Goal: Task Accomplishment & Management: Use online tool/utility

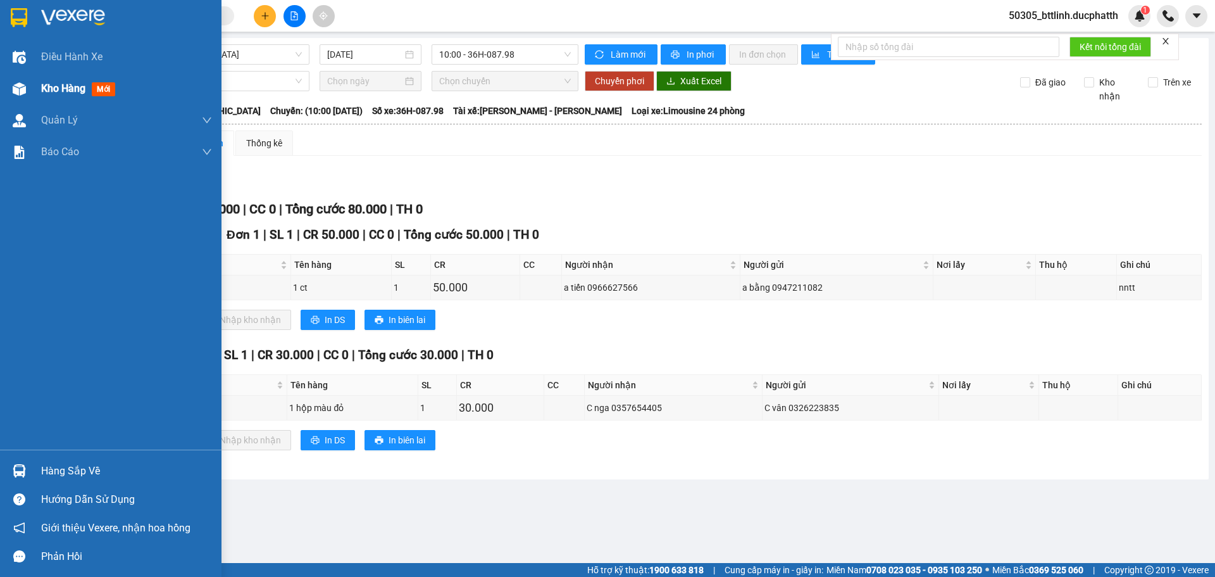
drag, startPoint x: 14, startPoint y: 87, endPoint x: 59, endPoint y: 85, distance: 45.6
click at [13, 87] on img at bounding box center [19, 88] width 13 height 13
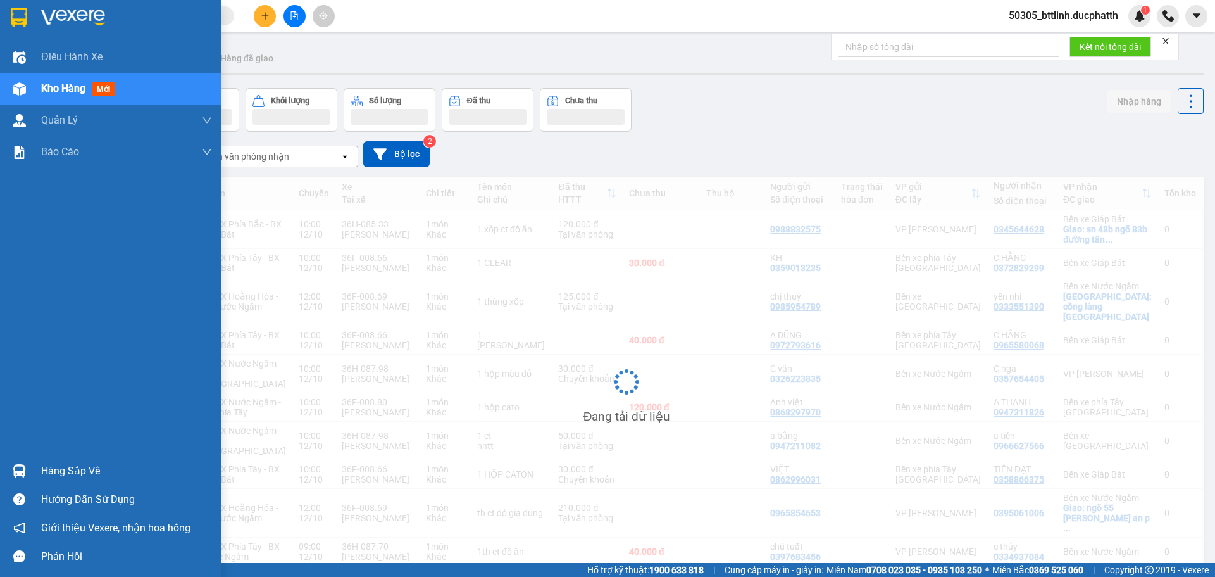
click at [63, 85] on span "Kho hàng" at bounding box center [63, 88] width 44 height 12
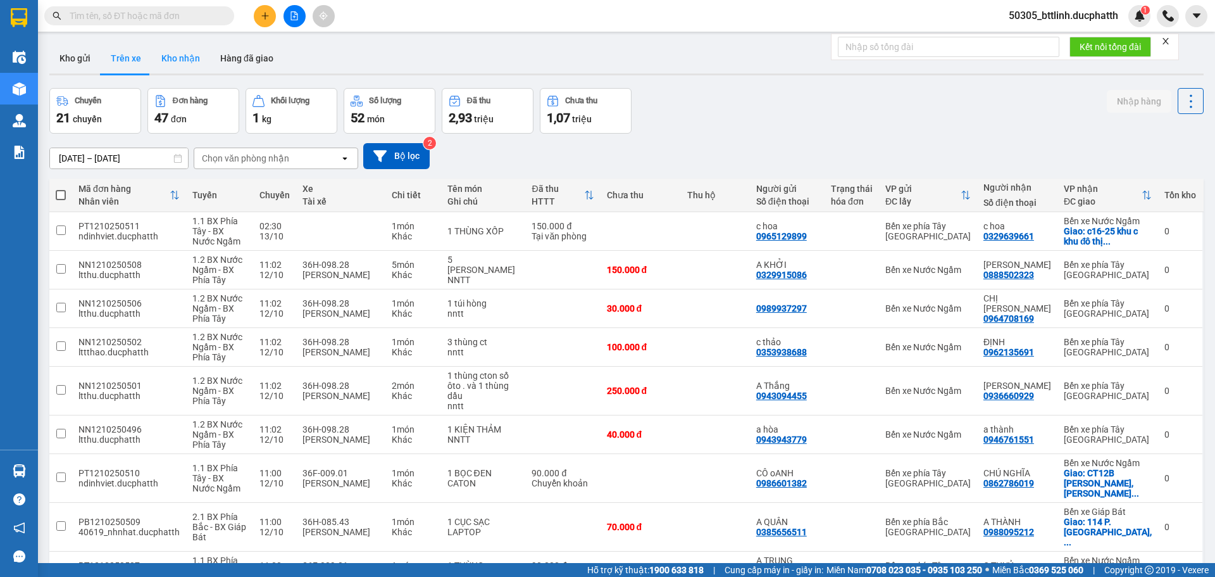
click at [177, 56] on button "Kho nhận" at bounding box center [180, 58] width 59 height 30
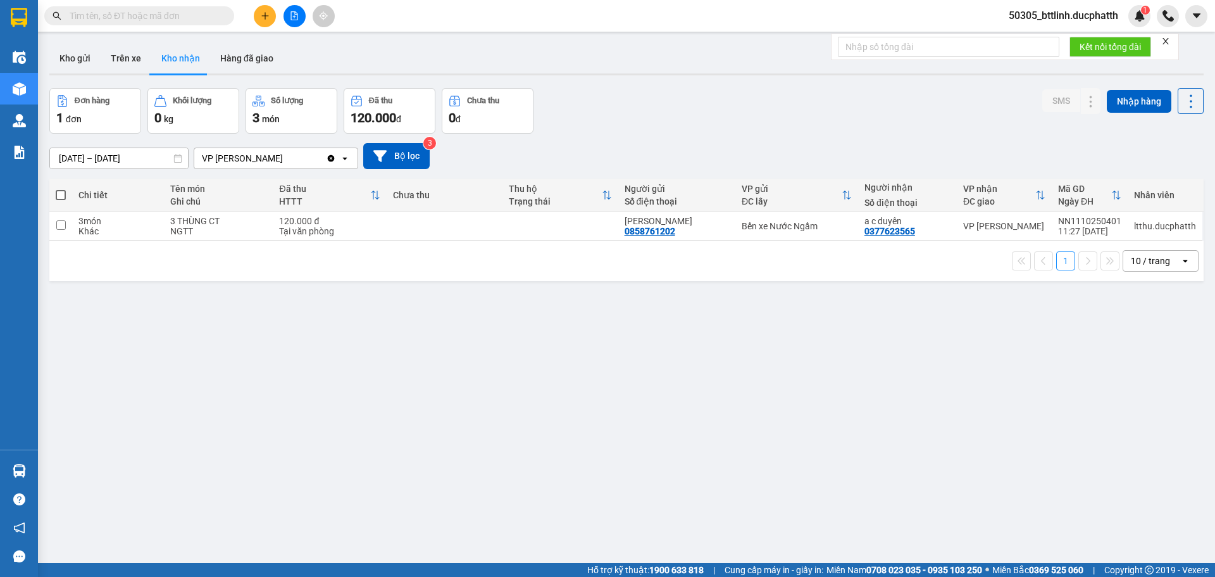
click at [189, 65] on button "Kho nhận" at bounding box center [180, 58] width 59 height 30
click at [225, 57] on button "Hàng đã giao" at bounding box center [246, 58] width 73 height 30
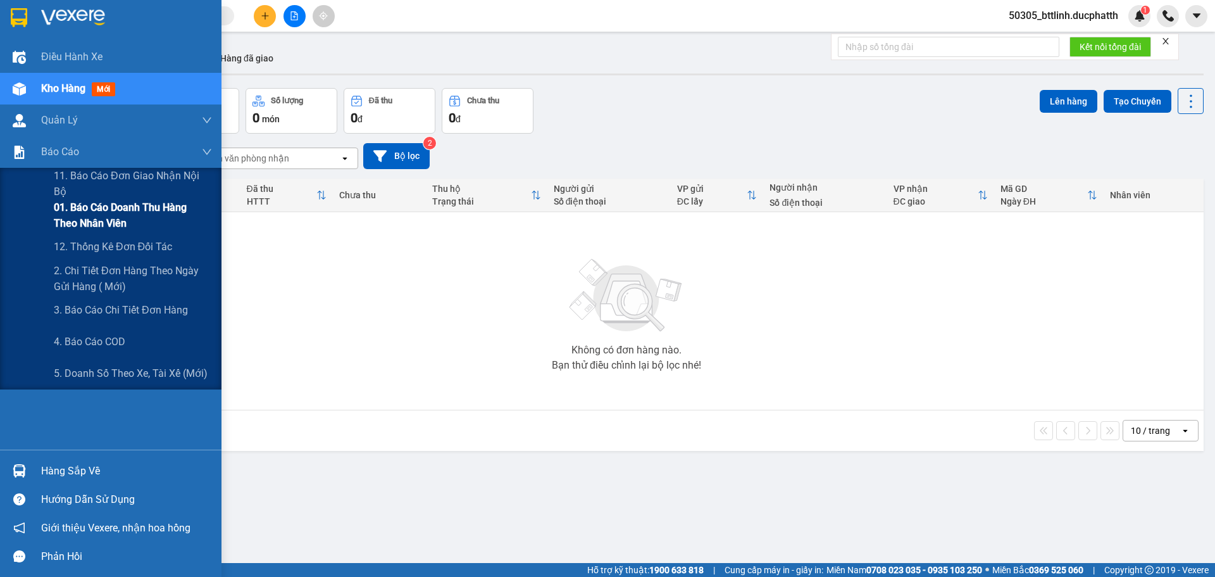
click at [92, 211] on span "01. Báo cáo doanh thu hàng theo nhân viên" at bounding box center [133, 215] width 158 height 32
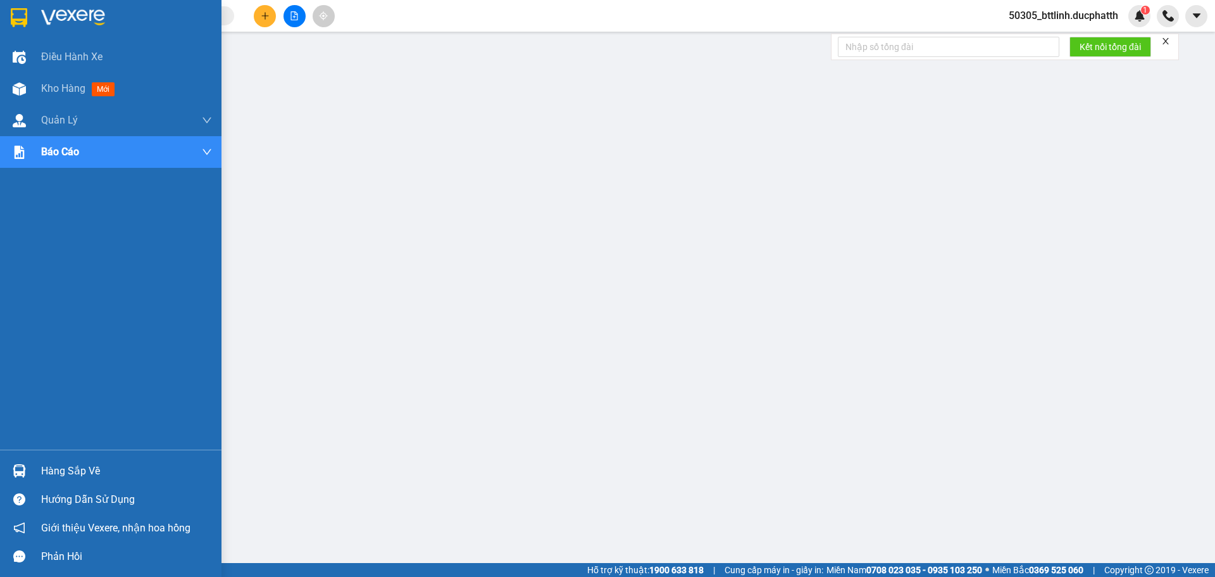
click at [15, 461] on div at bounding box center [19, 470] width 22 height 22
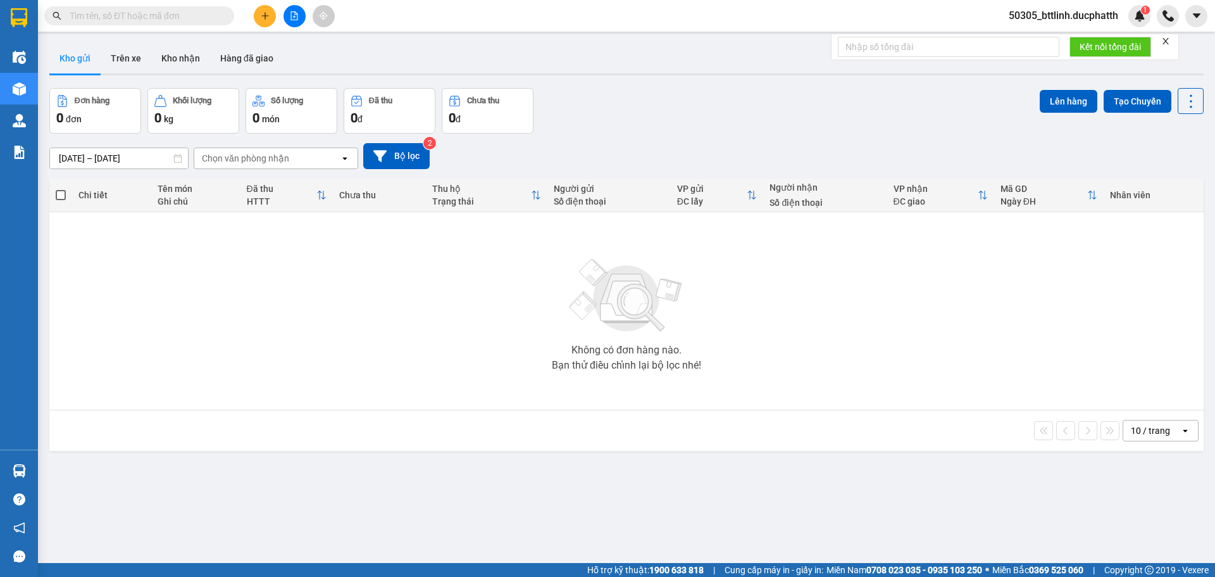
click at [474, 217] on div "Không có đơn hàng nào. Bạn thử điều chỉnh lại bộ lọc nhé!" at bounding box center [627, 311] width 1142 height 190
click at [272, 438] on div "10 / trang open" at bounding box center [626, 431] width 1144 height 22
click at [1075, 18] on span "50305_bttlinh.ducphatth" at bounding box center [1064, 16] width 130 height 16
click at [1060, 35] on span "Đăng xuất" at bounding box center [1068, 39] width 105 height 14
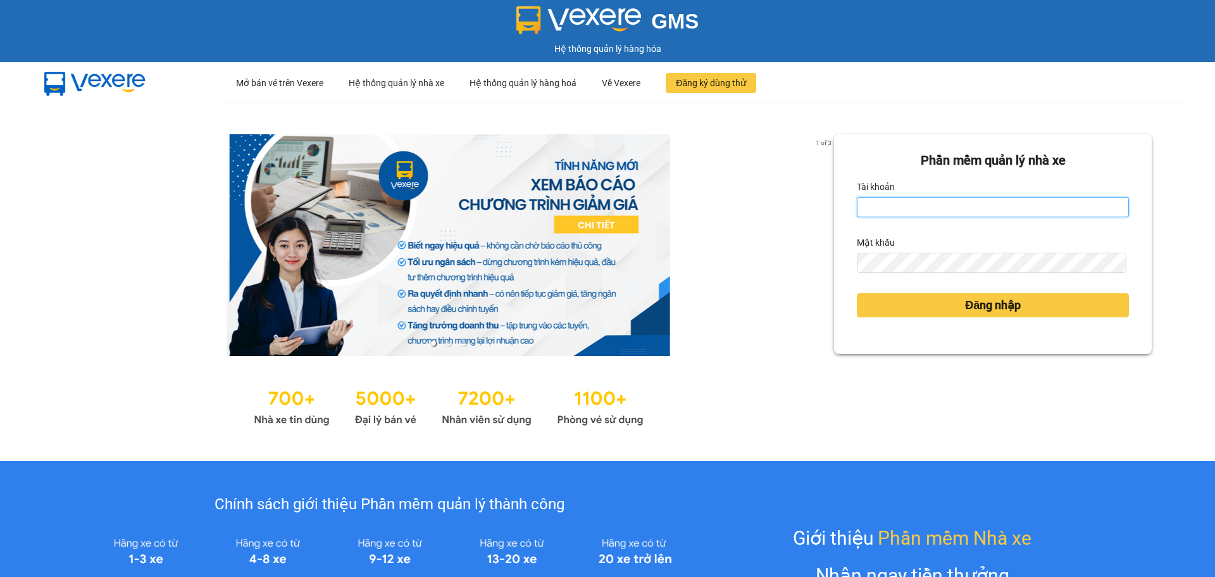
type input "bttlinh.ducphatth"
drag, startPoint x: 993, startPoint y: 213, endPoint x: 849, endPoint y: 208, distance: 143.8
click at [849, 208] on div "Phần mềm quản lý nhà xe Tài khoản bttlinh.ducphatth Mật khẩu Đăng nhập" at bounding box center [993, 244] width 318 height 220
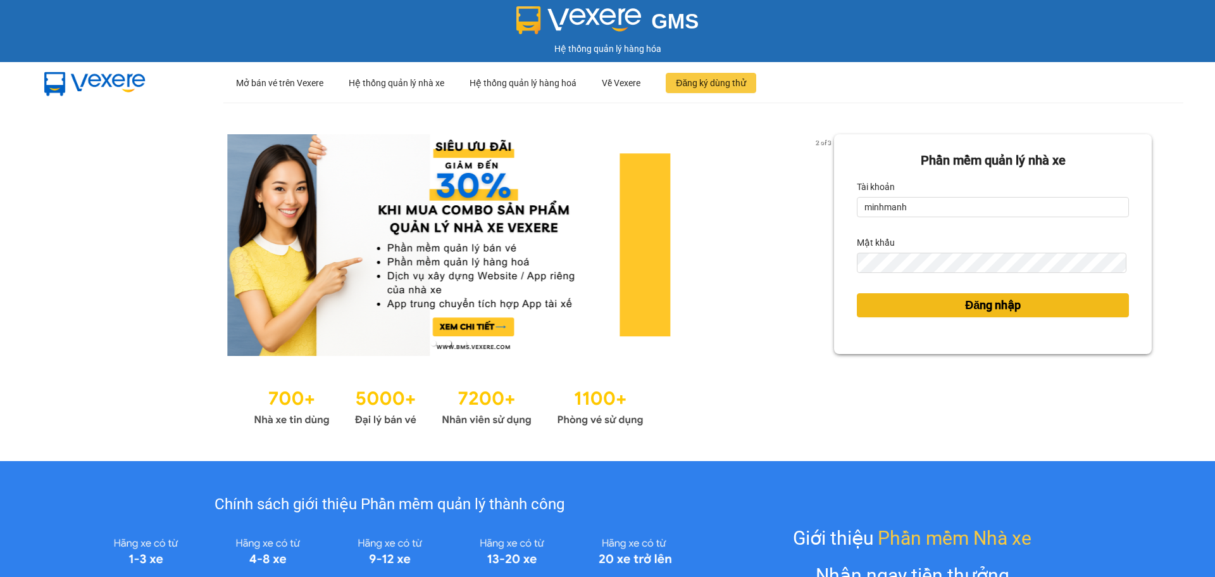
click at [971, 312] on span "Đăng nhập" at bounding box center [993, 305] width 56 height 18
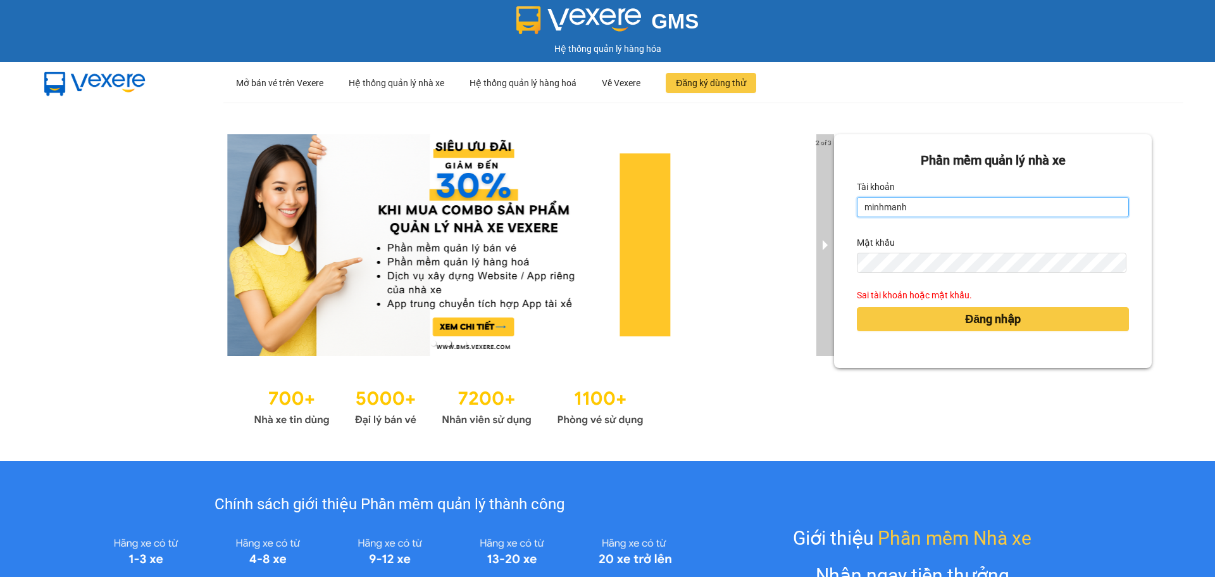
drag, startPoint x: 915, startPoint y: 208, endPoint x: 817, endPoint y: 215, distance: 97.7
click at [817, 215] on div "2 of 3 Phần mềm quản lý nhà xe Tài khoản minhmanh Mật khẩu Sai tài khoản hoặc m…" at bounding box center [607, 282] width 1215 height 358
click at [920, 212] on input "minhmanh" at bounding box center [993, 207] width 272 height 20
type input "minhmanh.ducphatth"
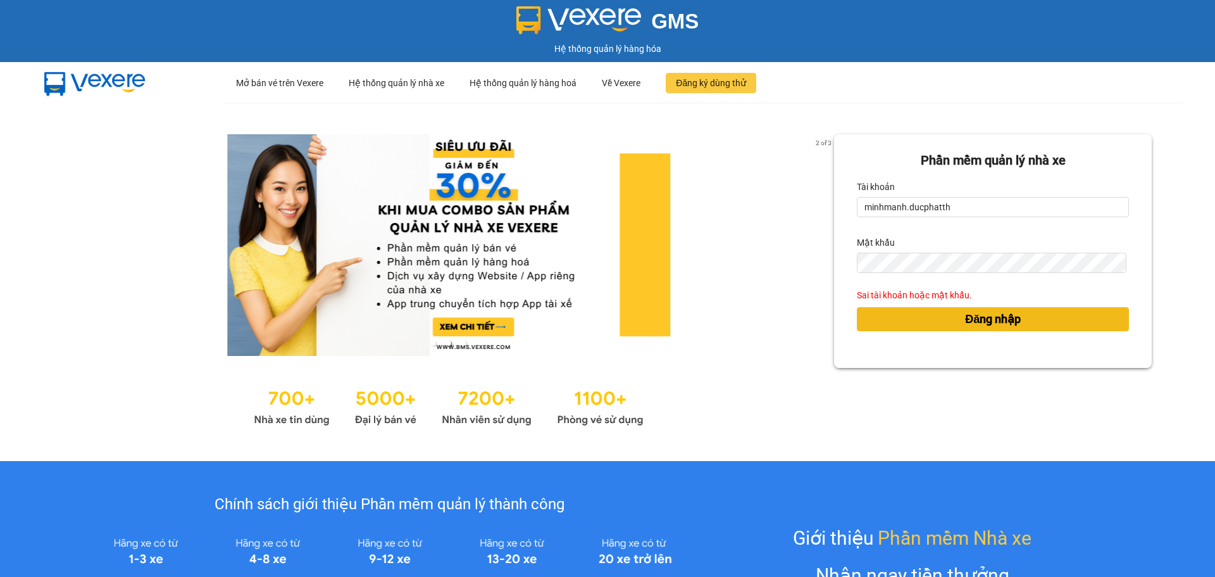
drag, startPoint x: 938, startPoint y: 316, endPoint x: 942, endPoint y: 297, distance: 19.5
click at [939, 316] on button "Đăng nhập" at bounding box center [993, 319] width 272 height 24
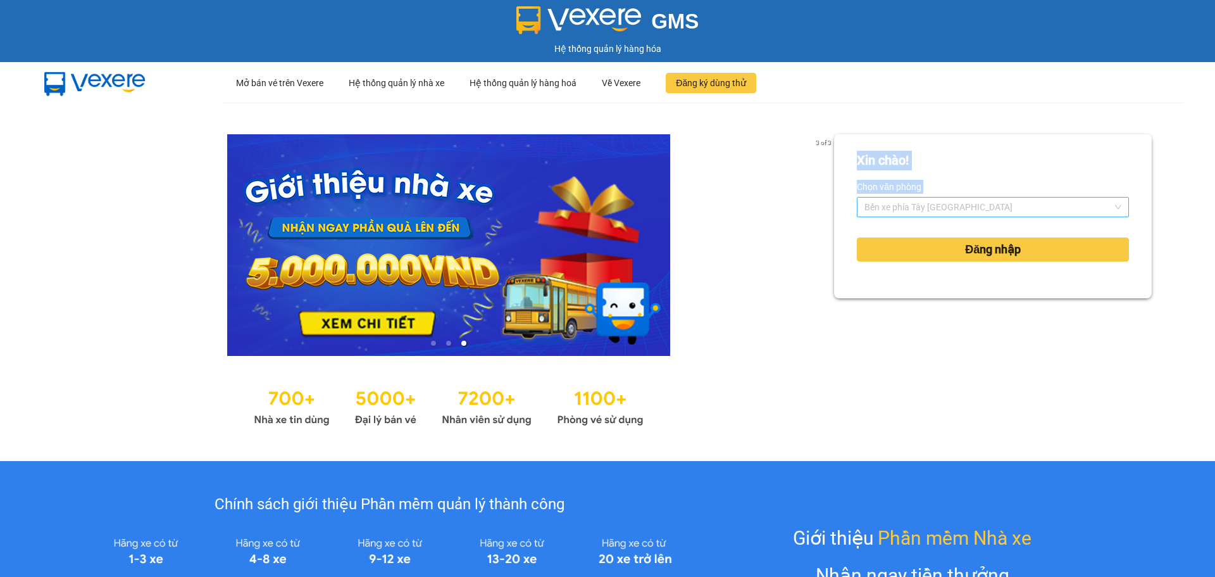
click at [914, 209] on span "Bến xe phía Tây Thanh Hóa" at bounding box center [993, 206] width 257 height 19
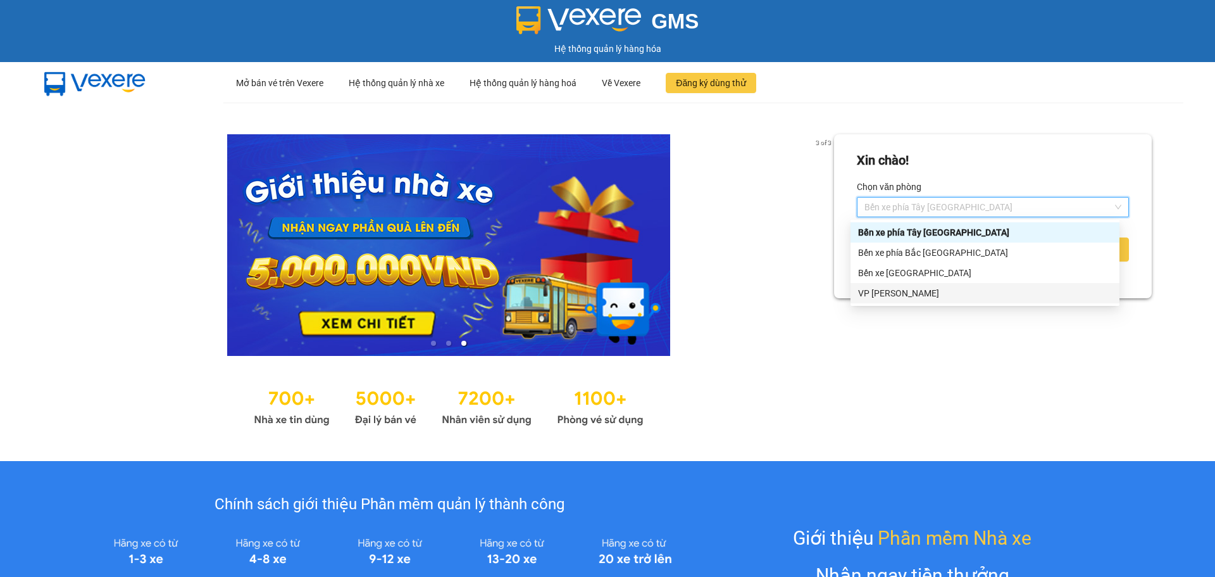
click at [920, 290] on div "VP [PERSON_NAME]" at bounding box center [985, 293] width 254 height 14
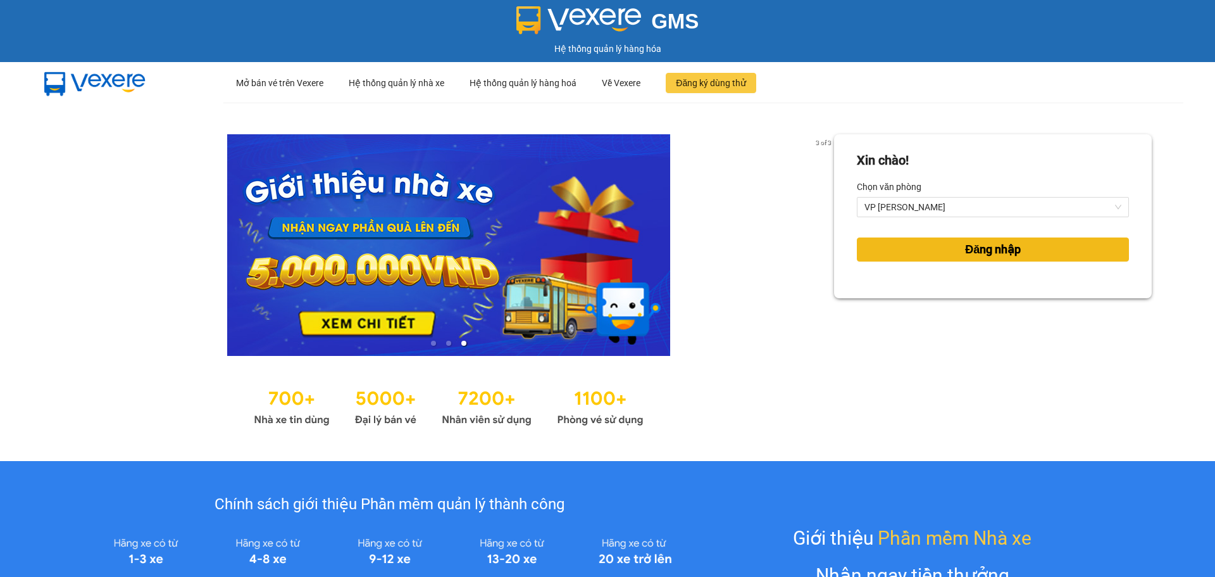
click at [877, 244] on button "Đăng nhập" at bounding box center [993, 249] width 272 height 24
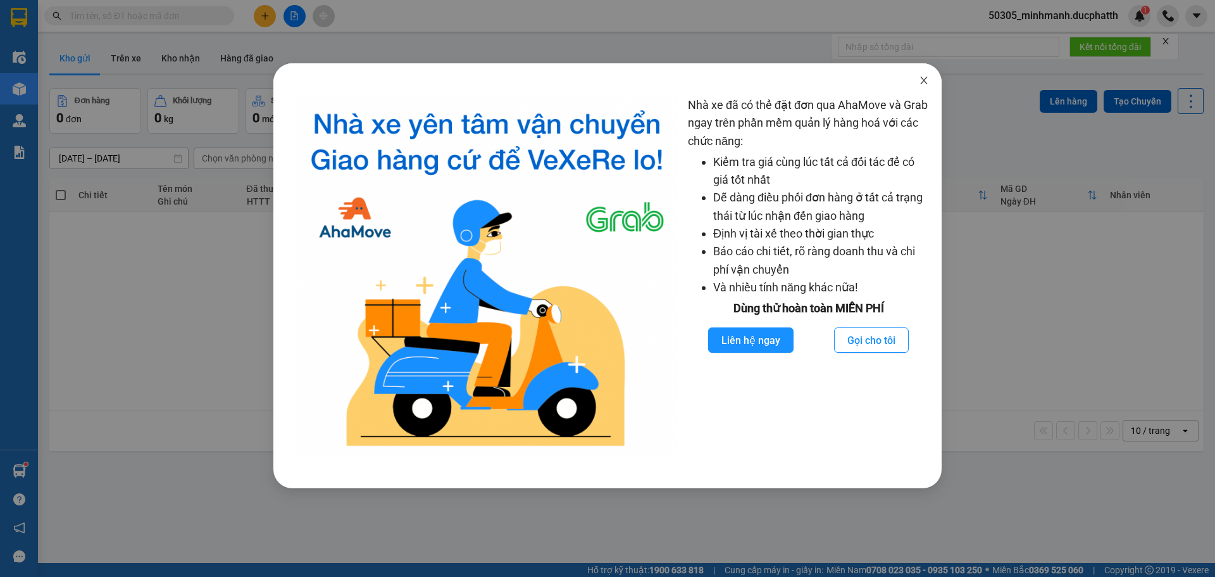
drag, startPoint x: 923, startPoint y: 77, endPoint x: 583, endPoint y: 85, distance: 340.6
click at [923, 77] on icon "close" at bounding box center [924, 80] width 10 height 10
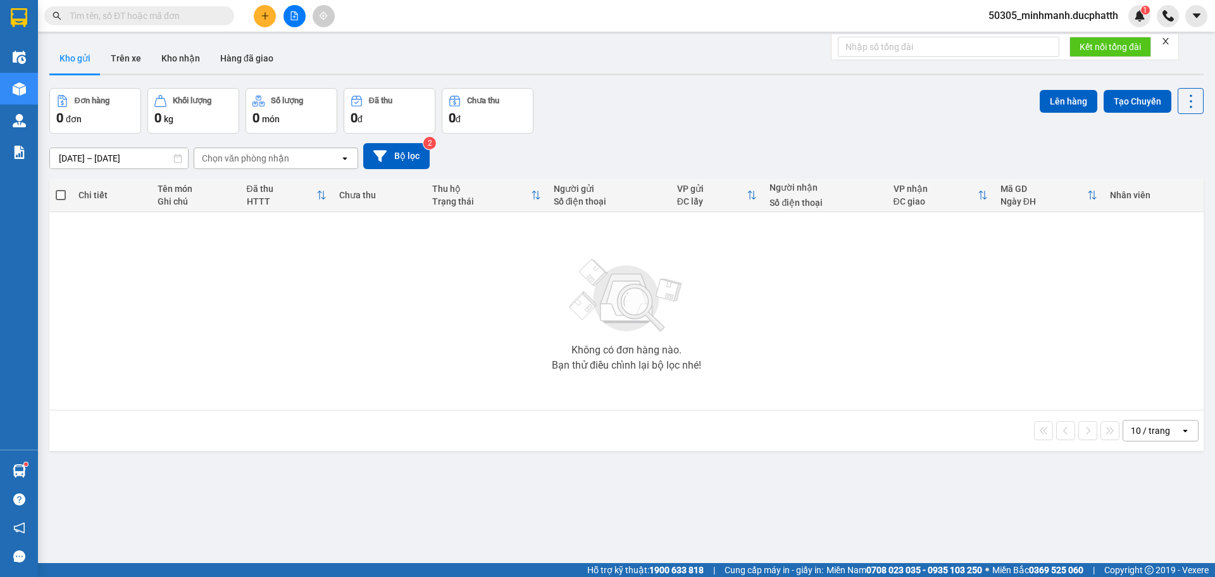
click at [201, 10] on input "text" at bounding box center [144, 16] width 149 height 14
paste input "0914863559"
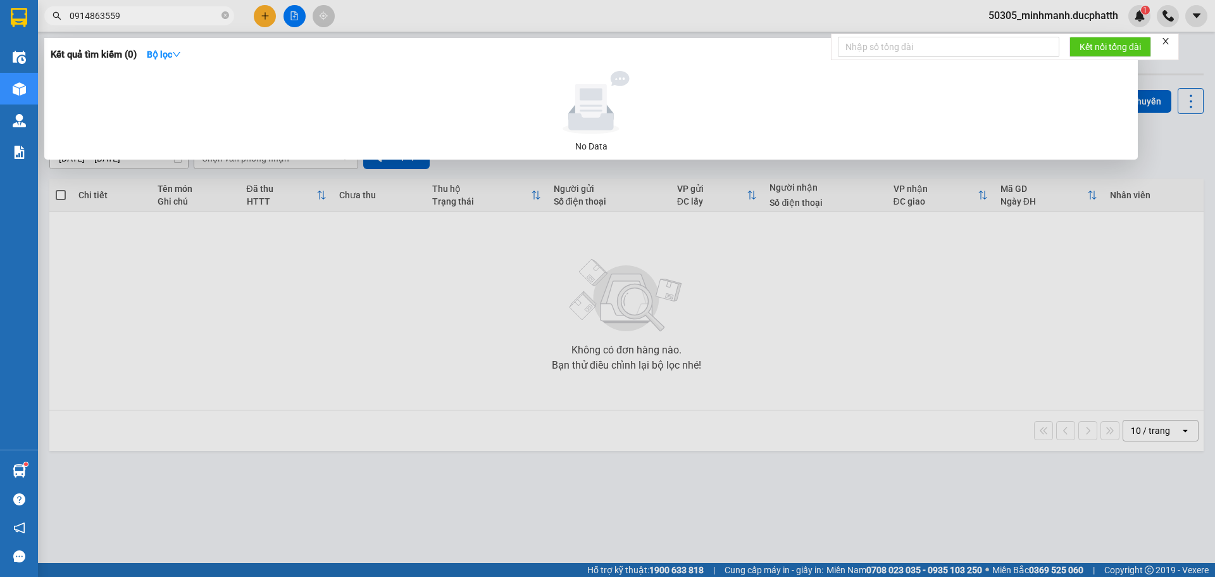
type input "0914863559"
drag, startPoint x: 139, startPoint y: 10, endPoint x: 0, endPoint y: 12, distance: 138.6
click at [0, 12] on section "Kết quả tìm kiếm ( 0 ) Bộ lọc No Data 0914863559 50305_minhmanh.ducphatth 1 Điề…" at bounding box center [607, 288] width 1215 height 577
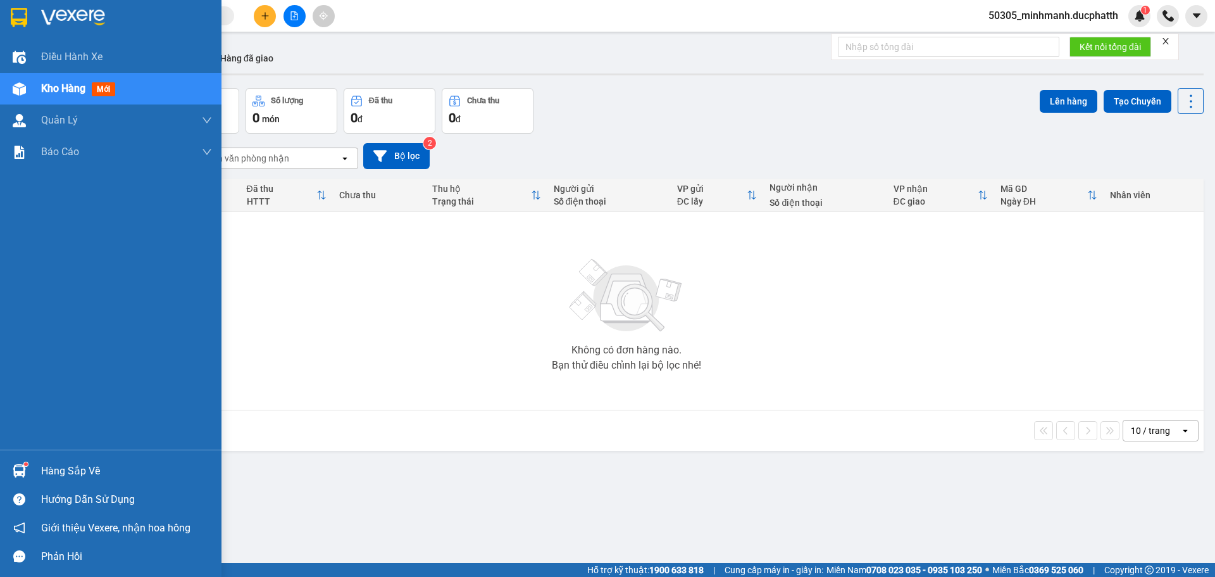
paste input "0982450299"
type input "0982450299"
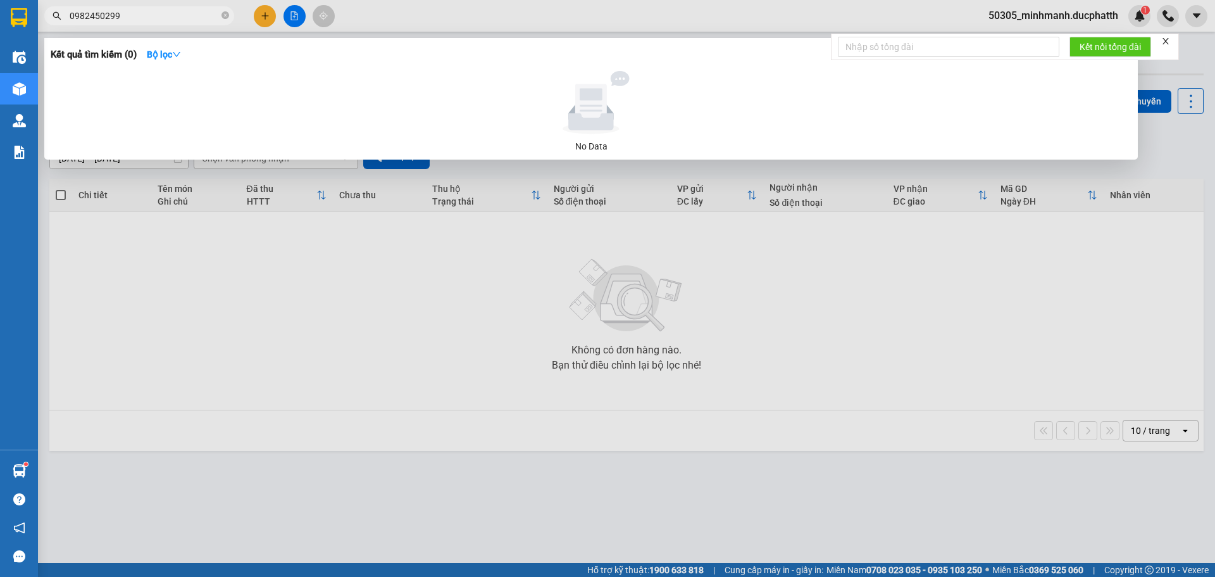
click at [159, 15] on input "0982450299" at bounding box center [144, 16] width 149 height 14
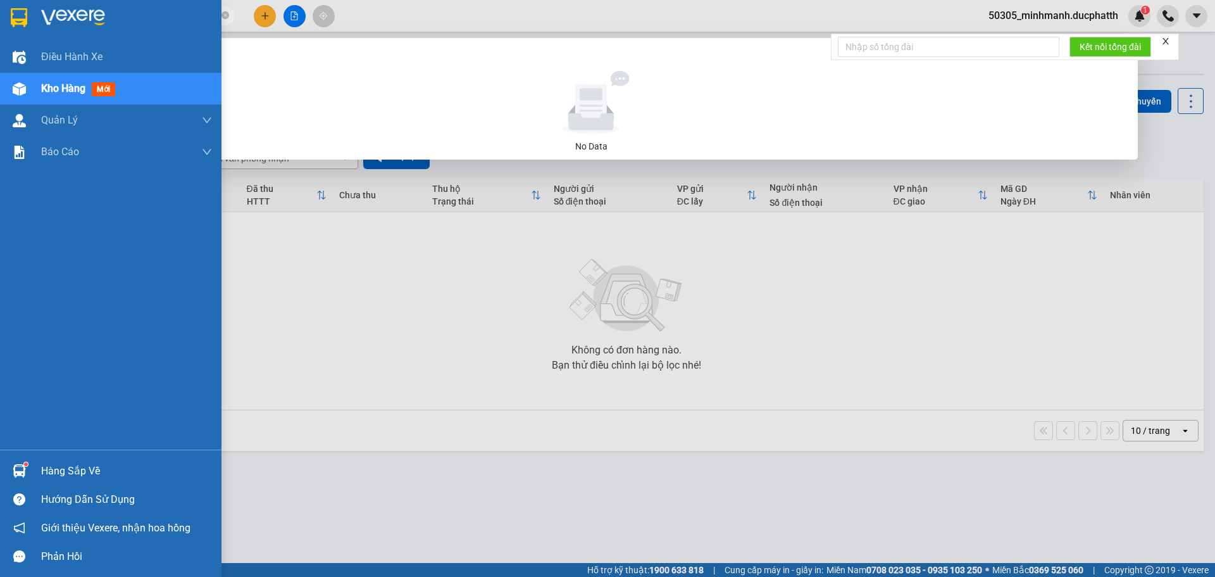
drag, startPoint x: 159, startPoint y: 15, endPoint x: 0, endPoint y: 17, distance: 159.5
click at [0, 17] on section "Kết quả tìm kiếm ( 0 ) Bộ lọc No Data 0982450299 50305_minhmanh.ducphatth 1 Điề…" at bounding box center [607, 288] width 1215 height 577
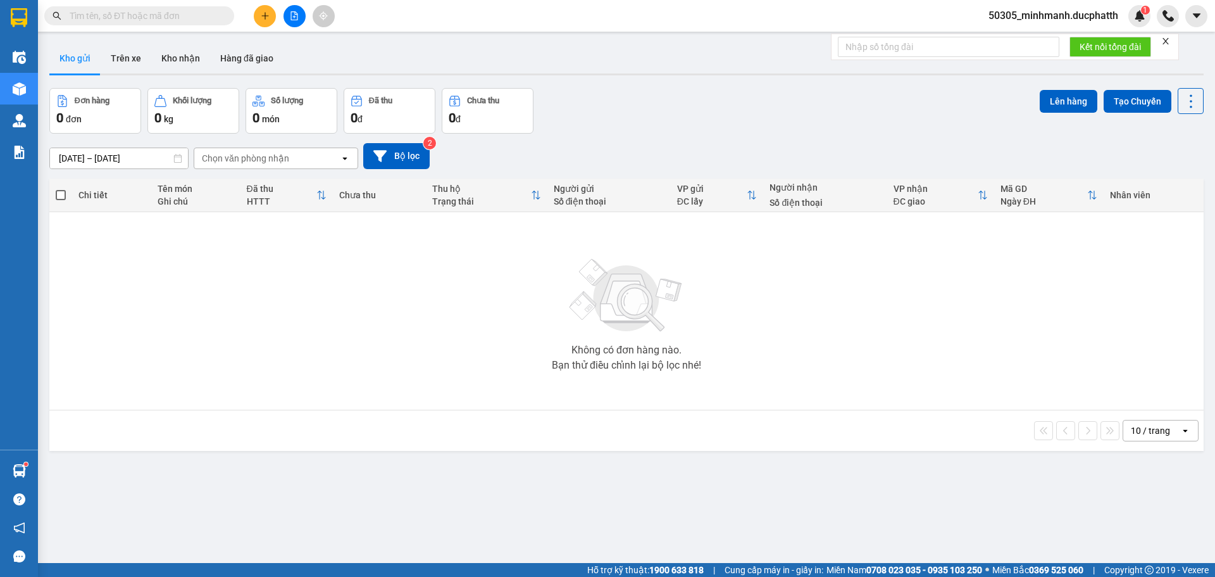
click at [106, 24] on span at bounding box center [139, 15] width 190 height 19
click at [111, 20] on input "text" at bounding box center [144, 16] width 149 height 14
paste input "0914863559"
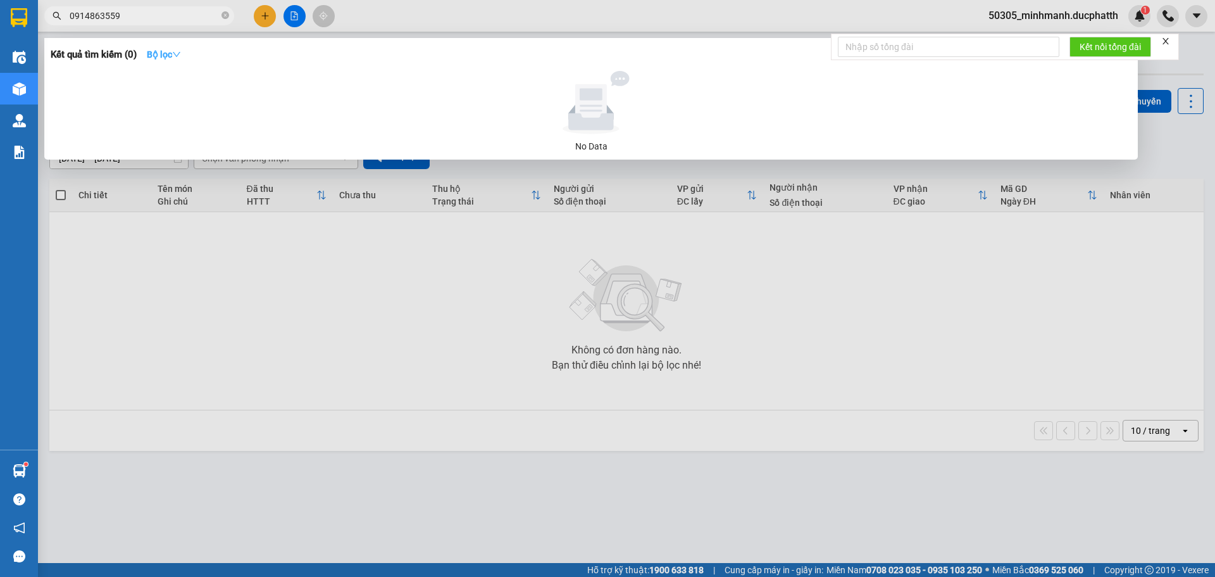
type input "0914863559"
click at [163, 49] on strong "Bộ lọc" at bounding box center [164, 54] width 34 height 10
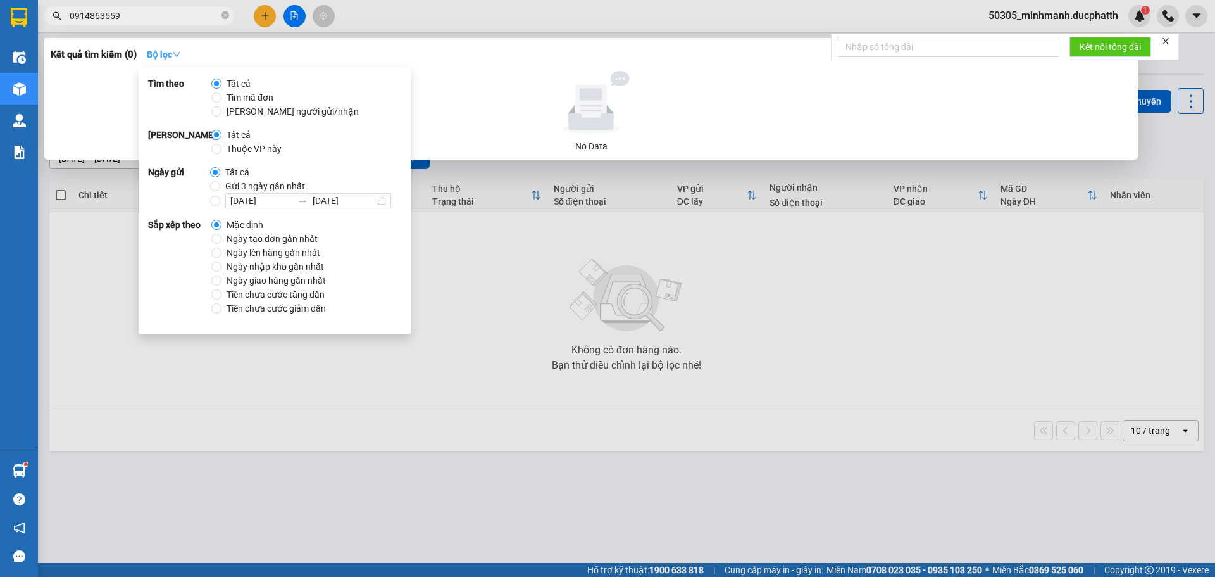
click at [164, 50] on strong "Bộ lọc" at bounding box center [164, 54] width 34 height 10
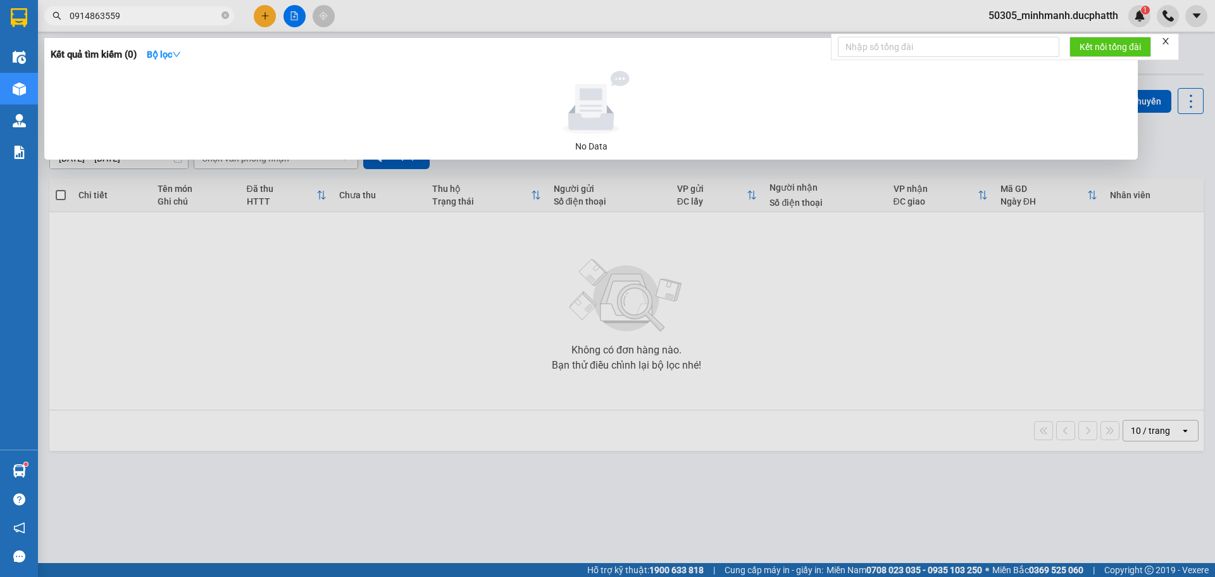
drag, startPoint x: 1168, startPoint y: 40, endPoint x: 1150, endPoint y: 34, distance: 18.8
click at [1167, 40] on icon "close" at bounding box center [1165, 41] width 9 height 9
click at [1068, 10] on div at bounding box center [607, 288] width 1215 height 577
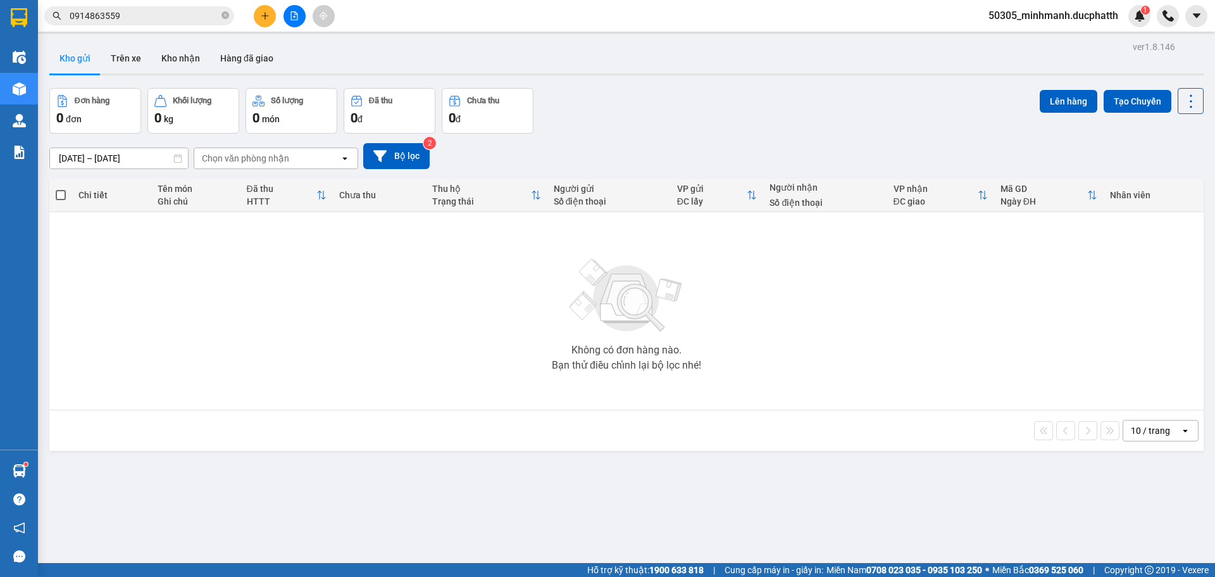
click at [1068, 13] on span "50305_minhmanh.ducphatth" at bounding box center [1053, 16] width 150 height 16
click at [788, 46] on div "Kho gửi Trên xe Kho nhận Hàng đã giao" at bounding box center [626, 60] width 1154 height 34
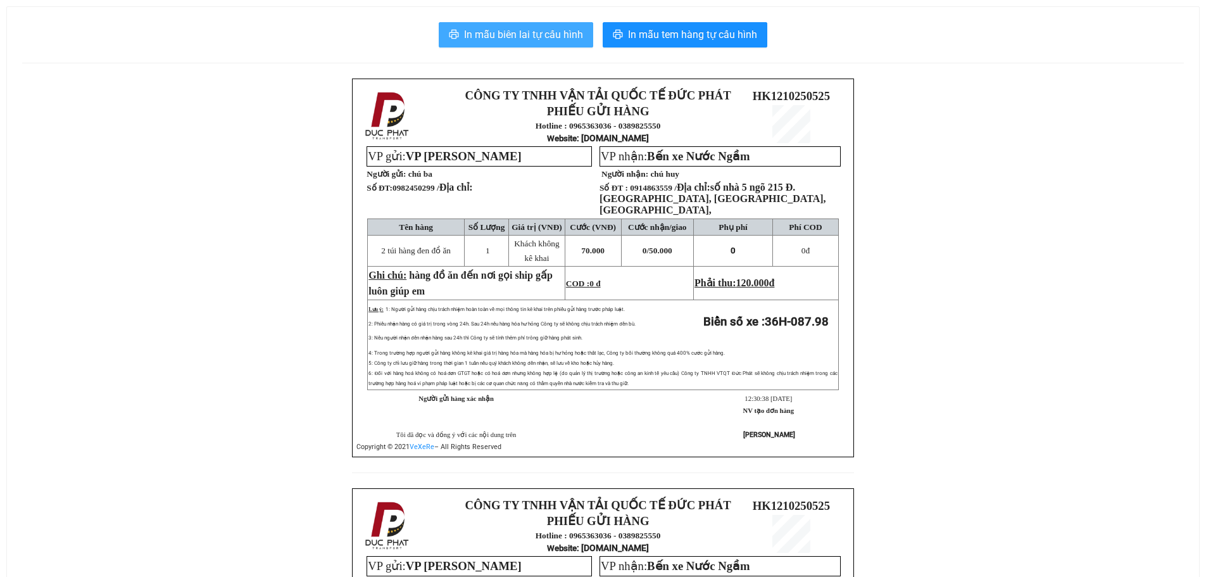
click at [484, 40] on span "In mẫu biên lai tự cấu hình" at bounding box center [523, 35] width 119 height 16
click at [547, 9] on div "In mẫu biên lai tự cấu hình In mẫu tem hàng tự cấu hình CÔNG TY TNHH VẬN TẢI QU…" at bounding box center [603, 460] width 1192 height 906
click at [542, 38] on span "In mẫu biên lai tự cấu hình" at bounding box center [523, 35] width 119 height 16
click at [499, 37] on span "In mẫu biên lai tự cấu hình" at bounding box center [523, 35] width 119 height 16
click at [515, 42] on span "In mẫu biên lai tự cấu hình" at bounding box center [523, 35] width 119 height 16
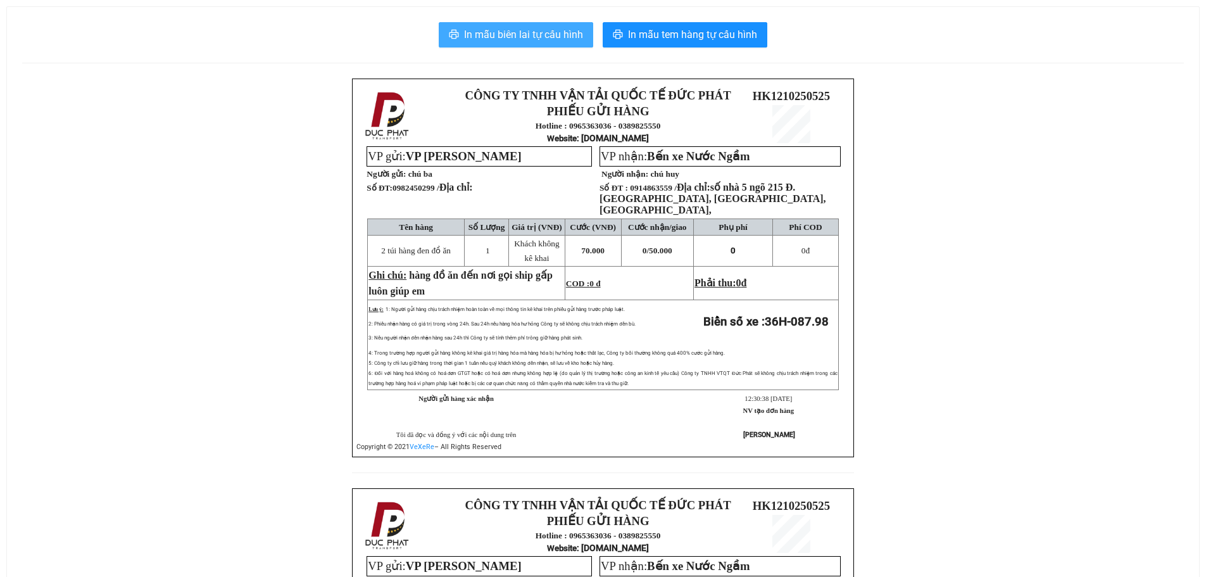
click at [571, 39] on span "In mẫu biên lai tự cấu hình" at bounding box center [523, 35] width 119 height 16
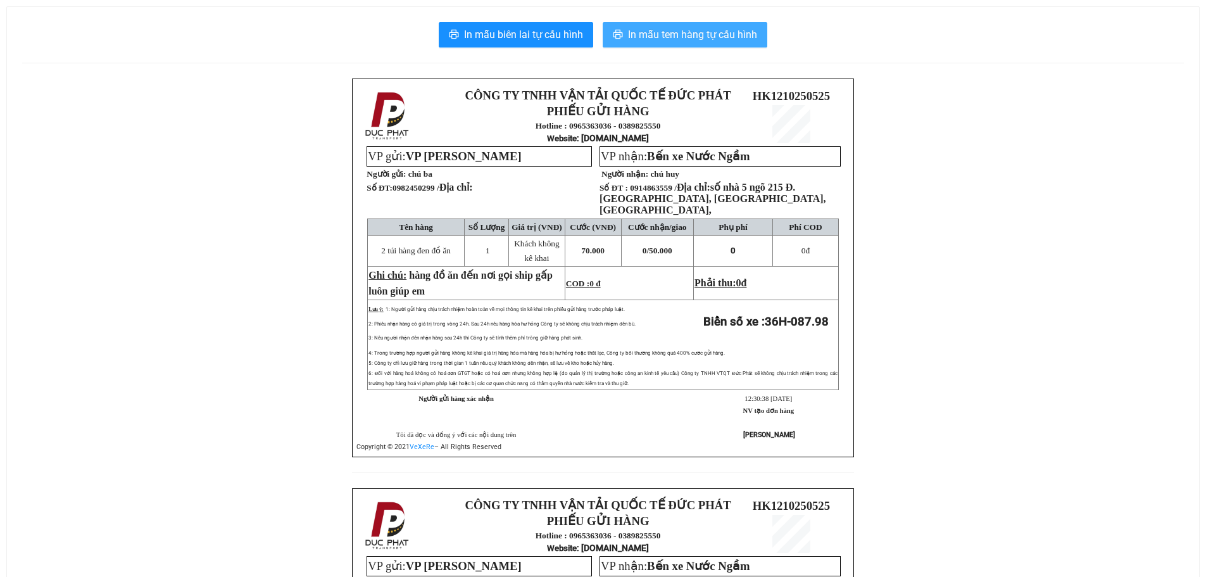
click at [685, 40] on span "In mẫu tem hàng tự cấu hình" at bounding box center [692, 35] width 129 height 16
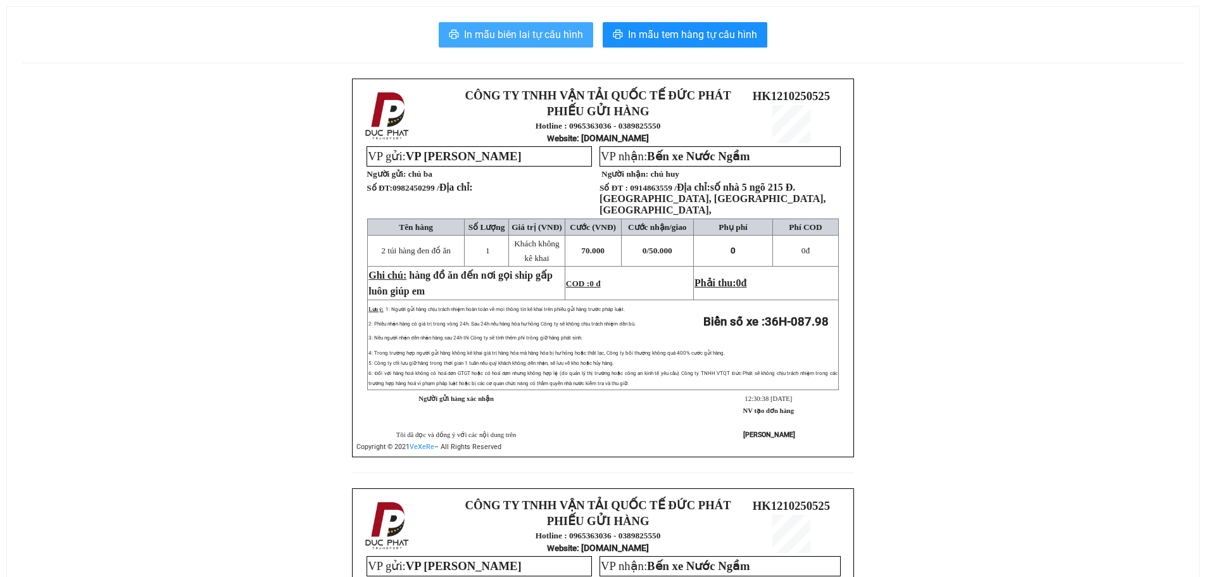
click at [561, 41] on span "In mẫu biên lai tự cấu hình" at bounding box center [523, 35] width 119 height 16
click at [582, 32] on span "In mẫu biên lai tự cấu hình" at bounding box center [523, 35] width 119 height 16
click at [565, 35] on span "In mẫu biên lai tự cấu hình" at bounding box center [523, 35] width 119 height 16
